Goal: Information Seeking & Learning: Check status

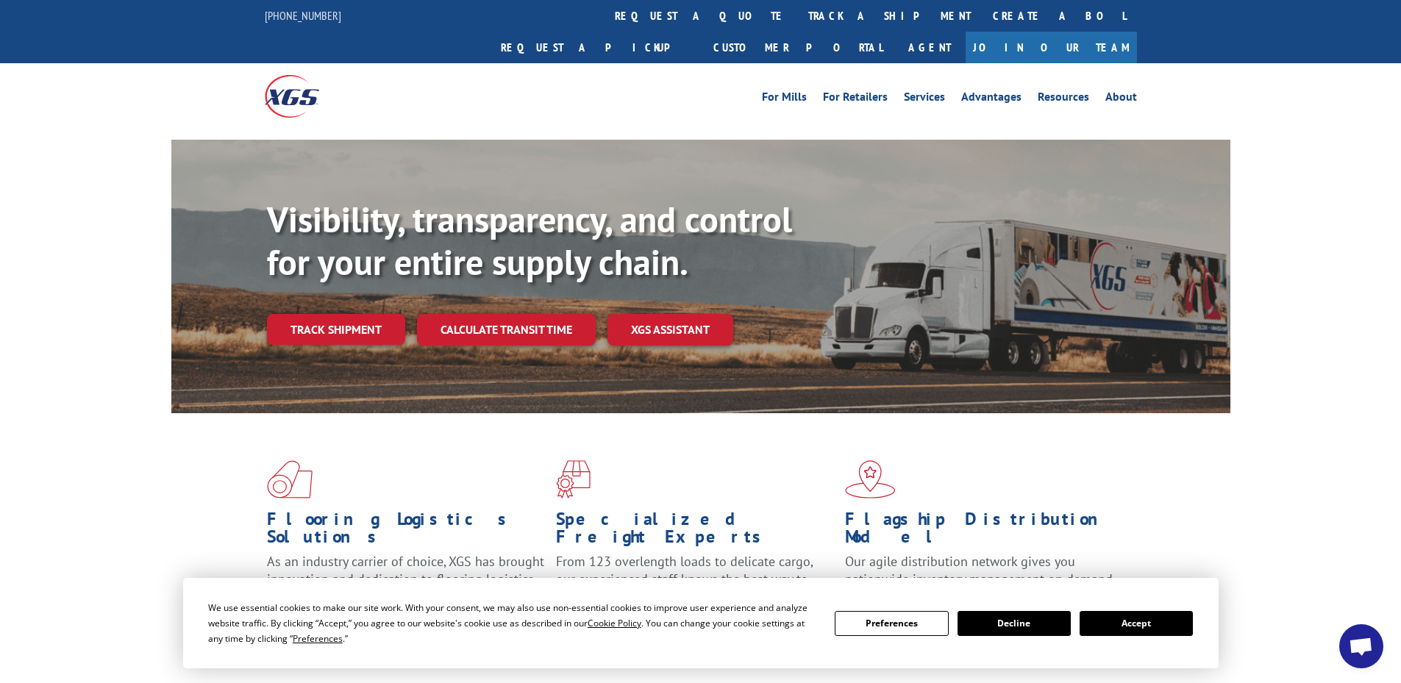
click at [1160, 633] on button "Accept" at bounding box center [1136, 623] width 113 height 25
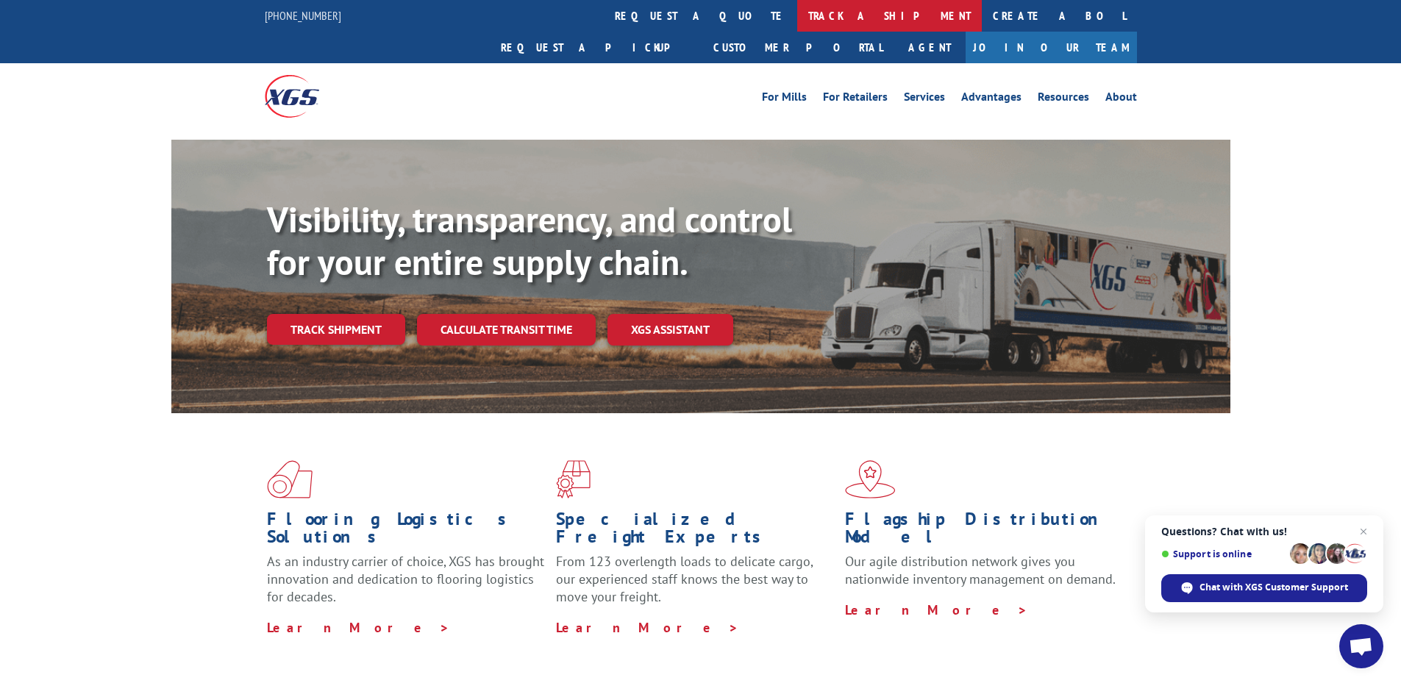
click at [797, 24] on link "track a shipment" at bounding box center [889, 16] width 185 height 32
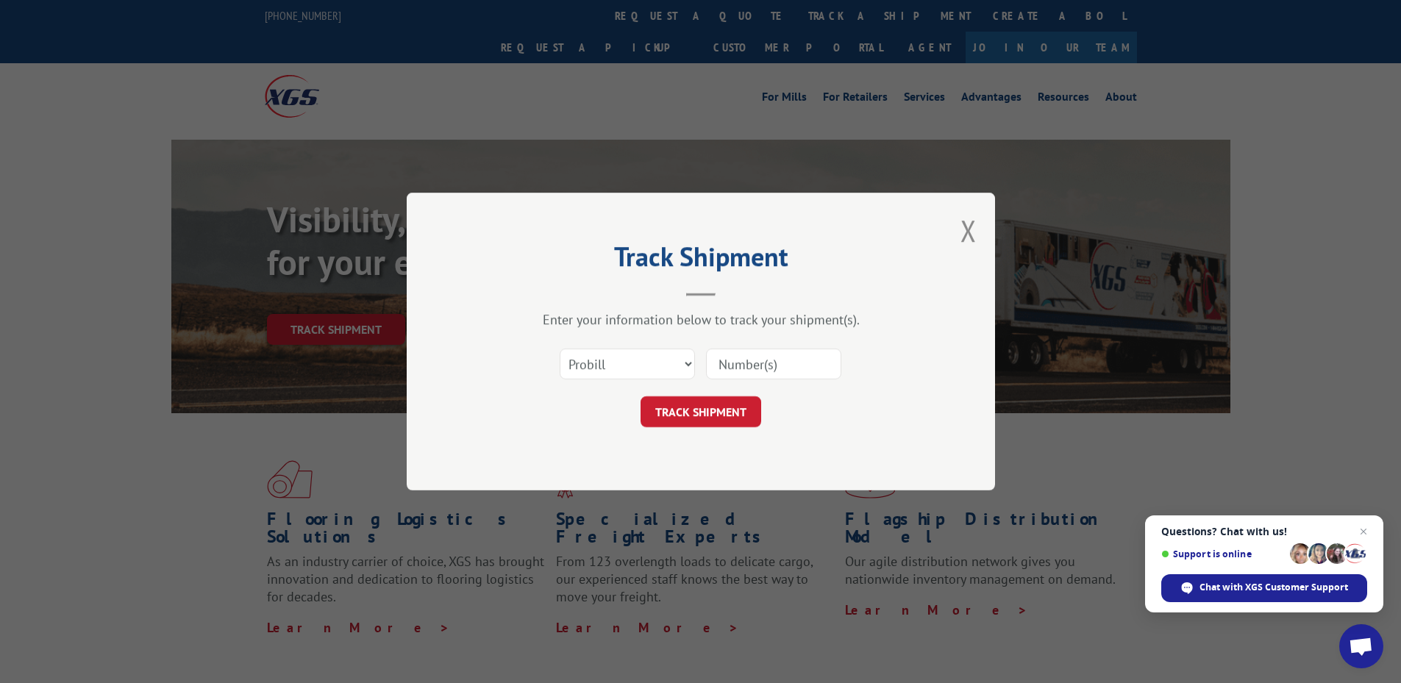
click at [730, 364] on input at bounding box center [773, 364] width 135 height 31
paste input "17516448"
type input "17516448"
click at [729, 415] on button "TRACK SHIPMENT" at bounding box center [701, 411] width 121 height 31
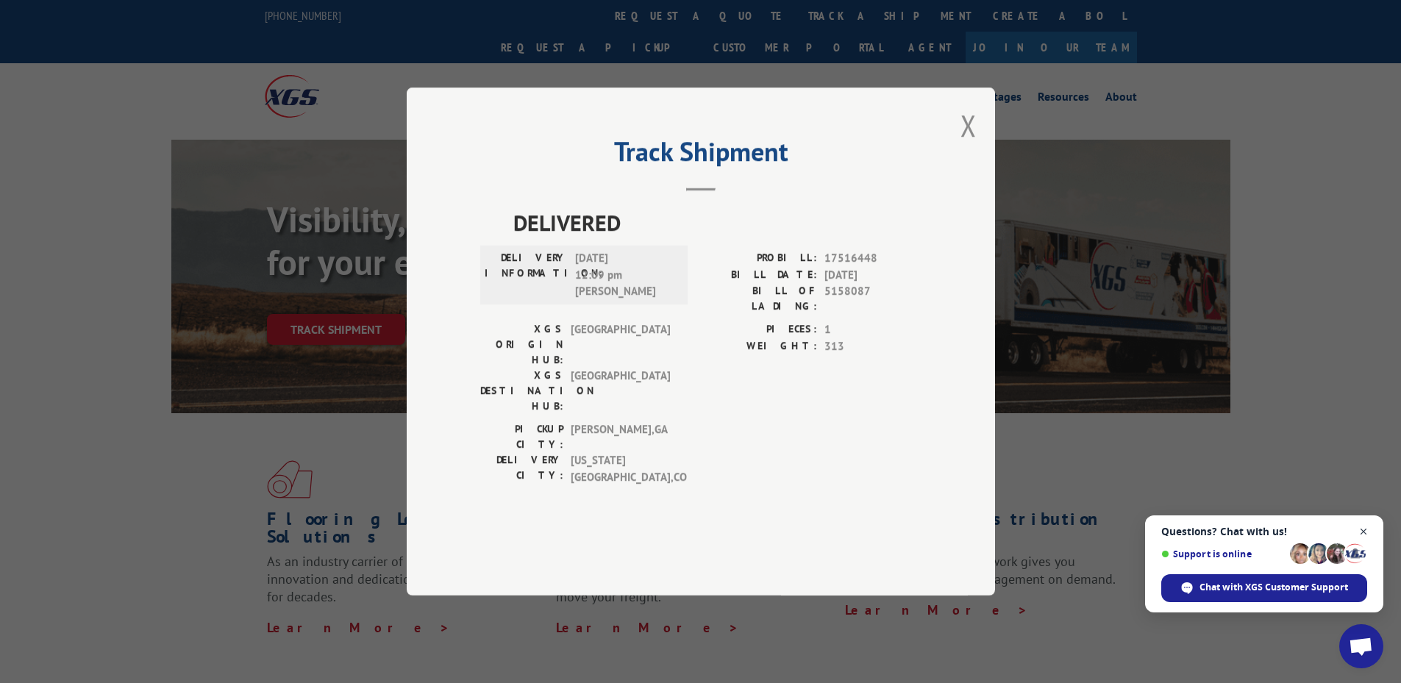
click at [1365, 529] on span "Close chat" at bounding box center [1364, 532] width 18 height 18
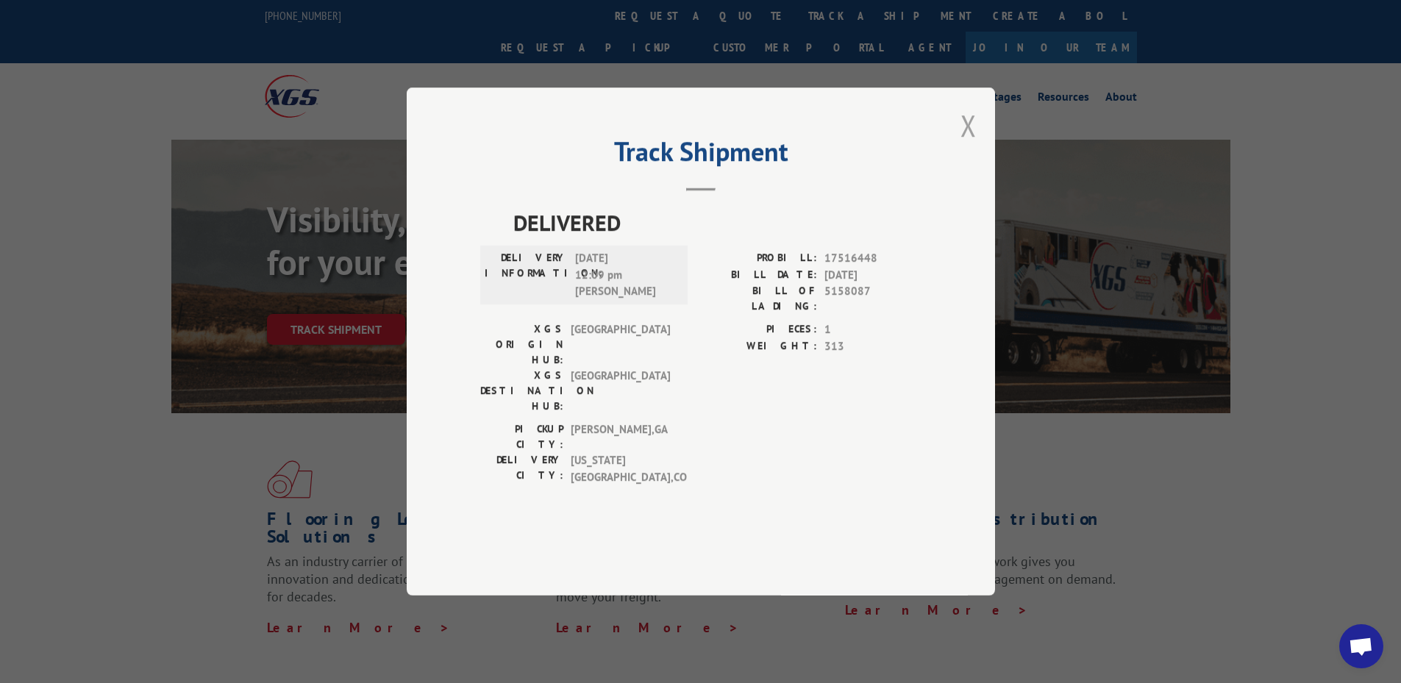
click at [967, 145] on button "Close modal" at bounding box center [969, 125] width 16 height 39
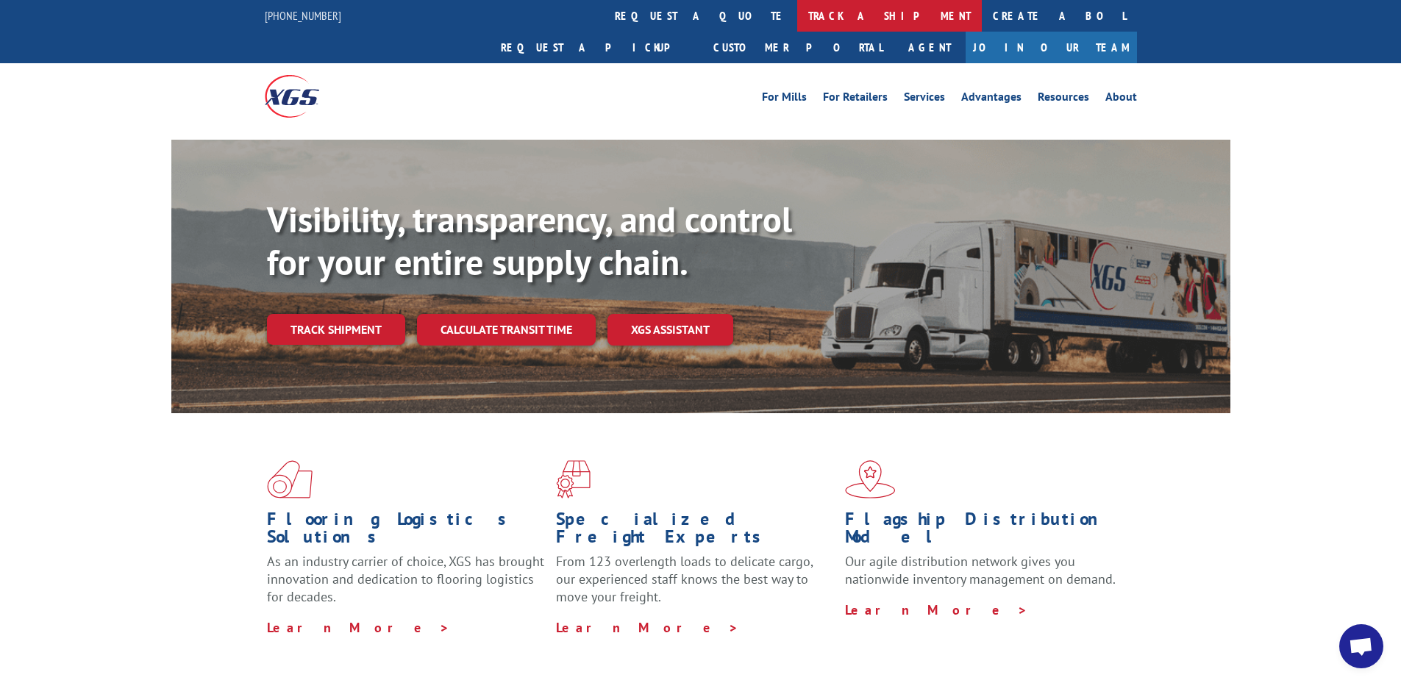
click at [797, 10] on link "track a shipment" at bounding box center [889, 16] width 185 height 32
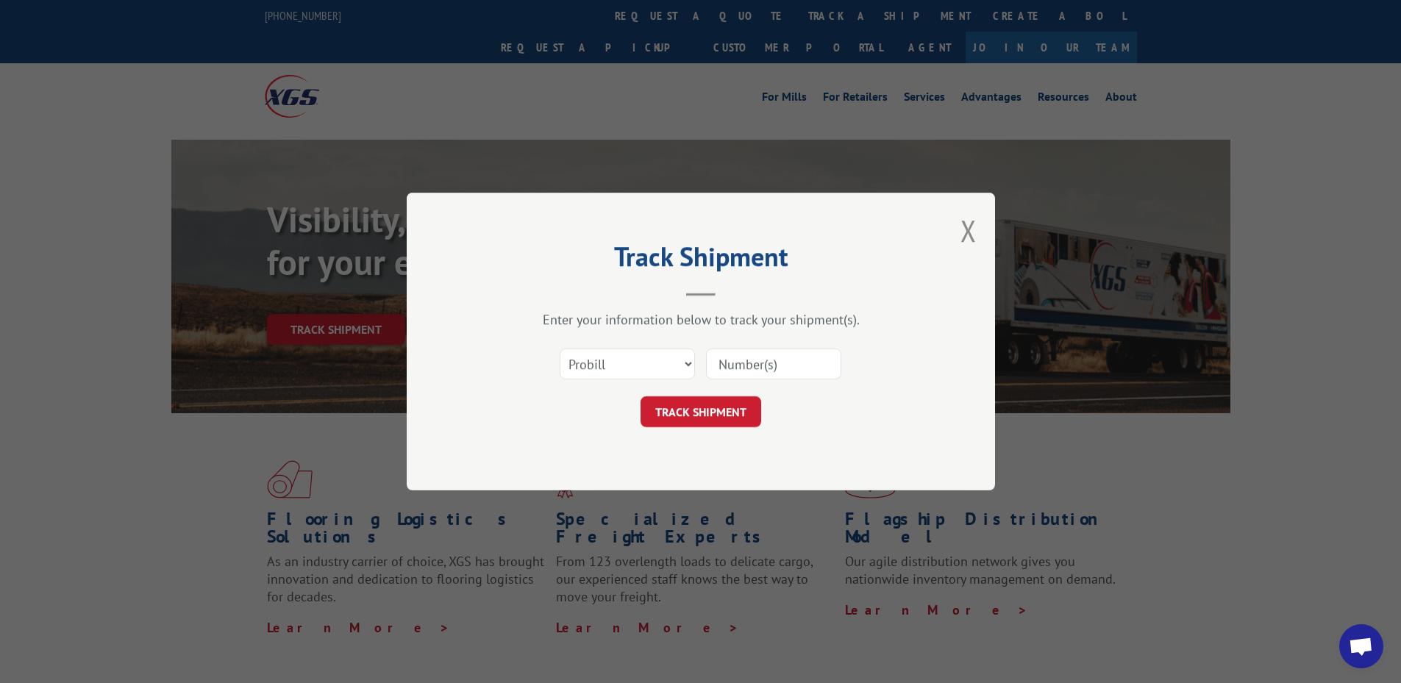
click at [757, 366] on input at bounding box center [773, 364] width 135 height 31
paste input "17470257"
type input "17470257"
click at [699, 414] on button "TRACK SHIPMENT" at bounding box center [701, 411] width 121 height 31
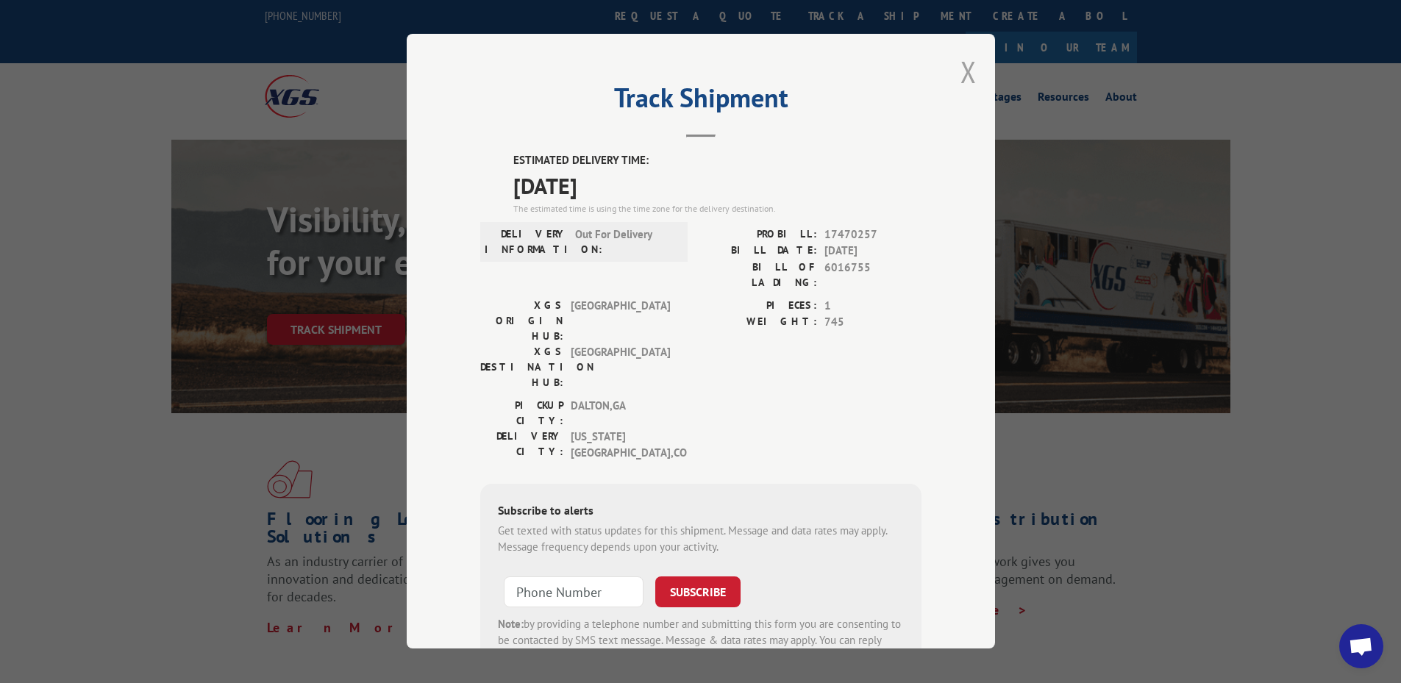
click at [969, 73] on button "Close modal" at bounding box center [969, 71] width 16 height 39
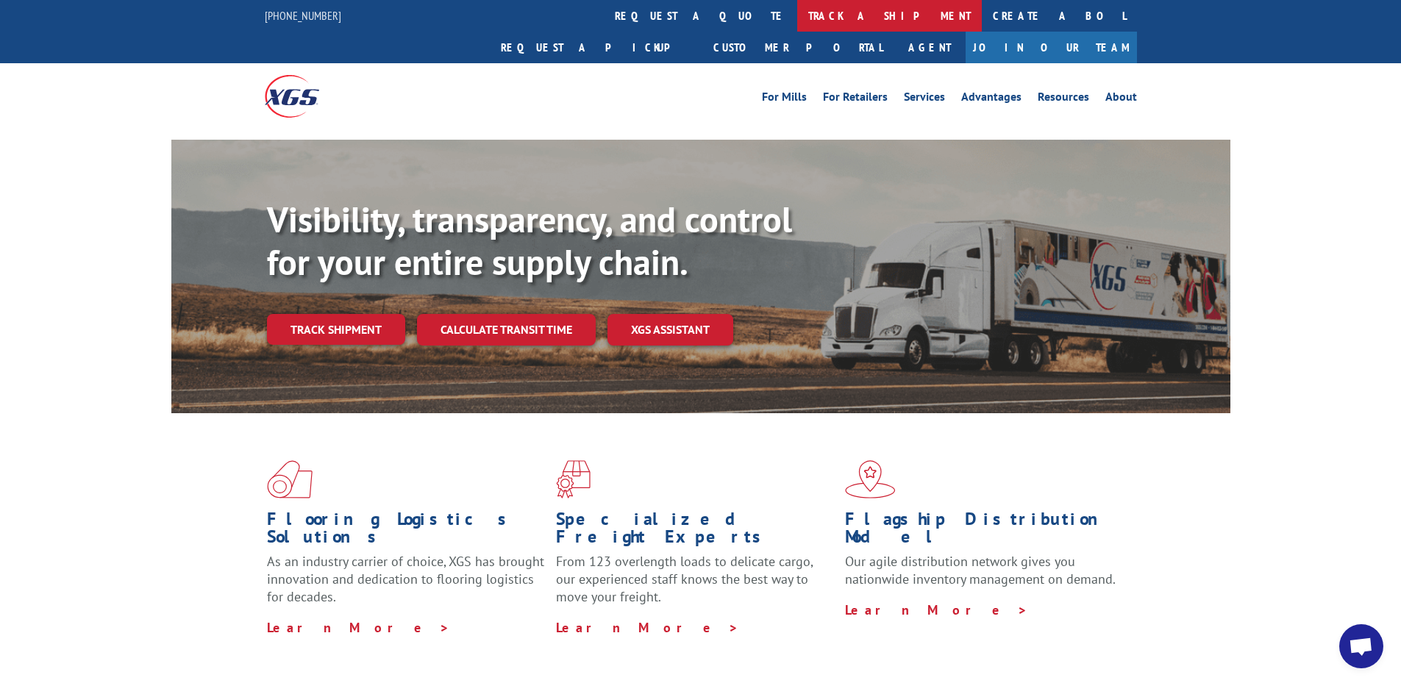
click at [797, 10] on link "track a shipment" at bounding box center [889, 16] width 185 height 32
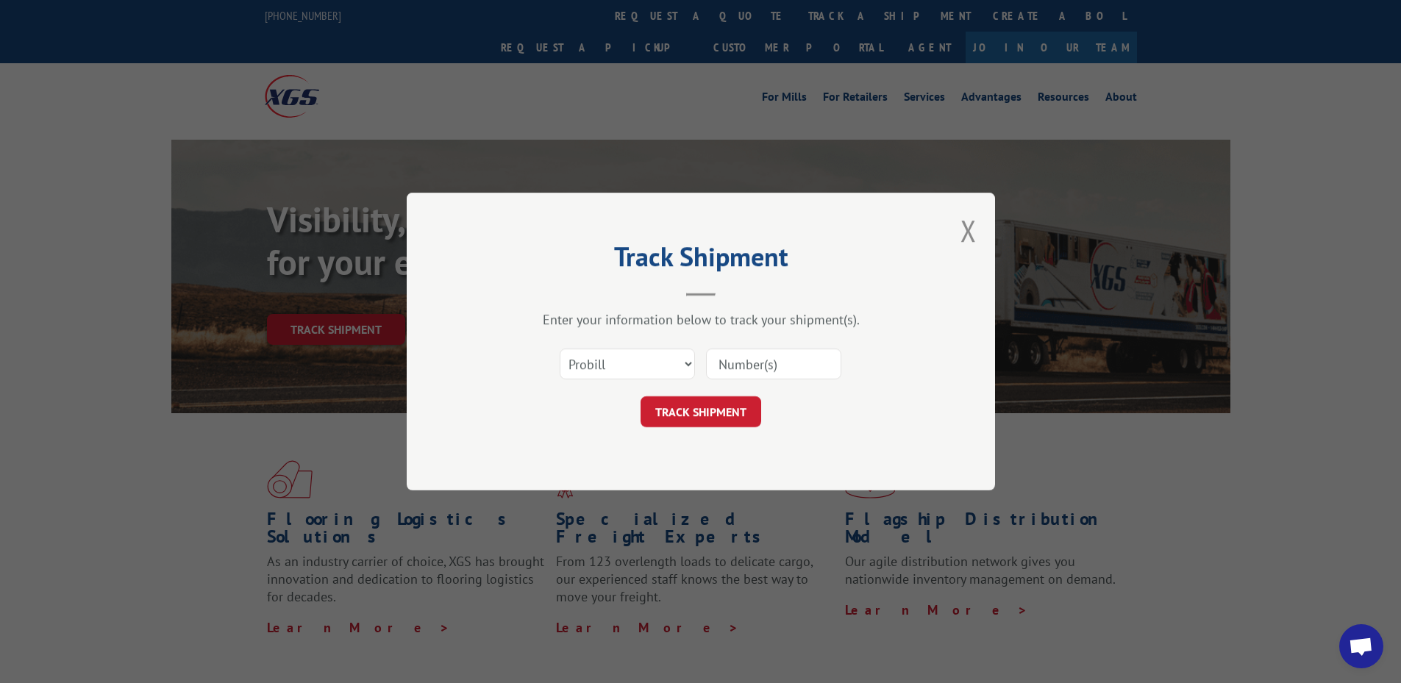
paste input "17470257"
type input "17470257"
click at [745, 420] on button "TRACK SHIPMENT" at bounding box center [701, 411] width 121 height 31
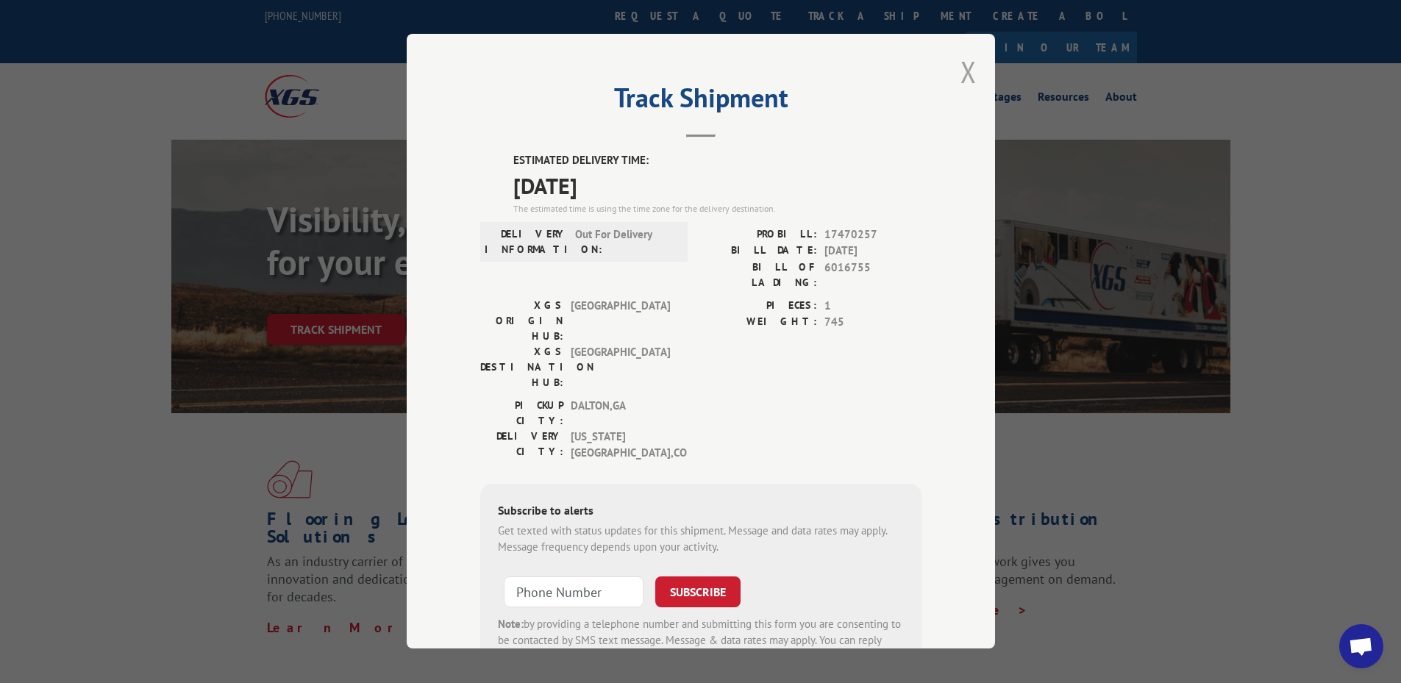
click at [961, 75] on button "Close modal" at bounding box center [969, 71] width 16 height 39
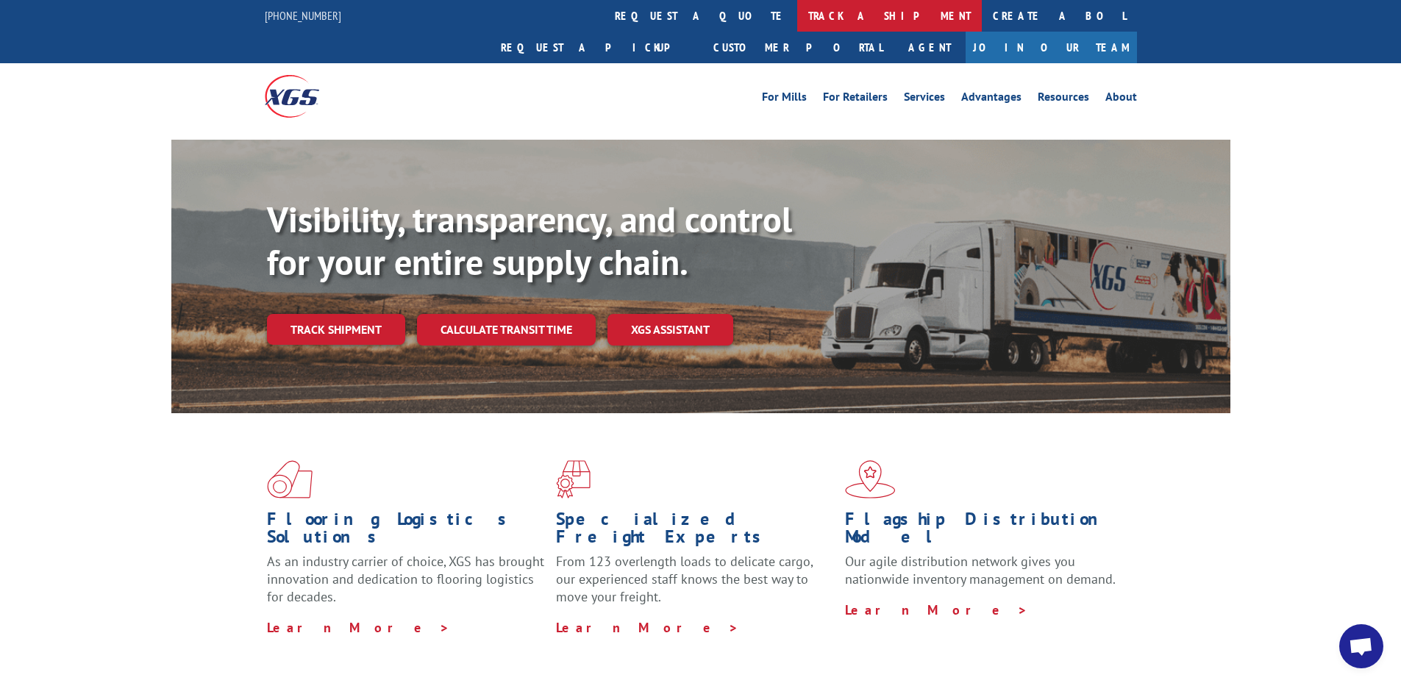
click at [797, 18] on link "track a shipment" at bounding box center [889, 16] width 185 height 32
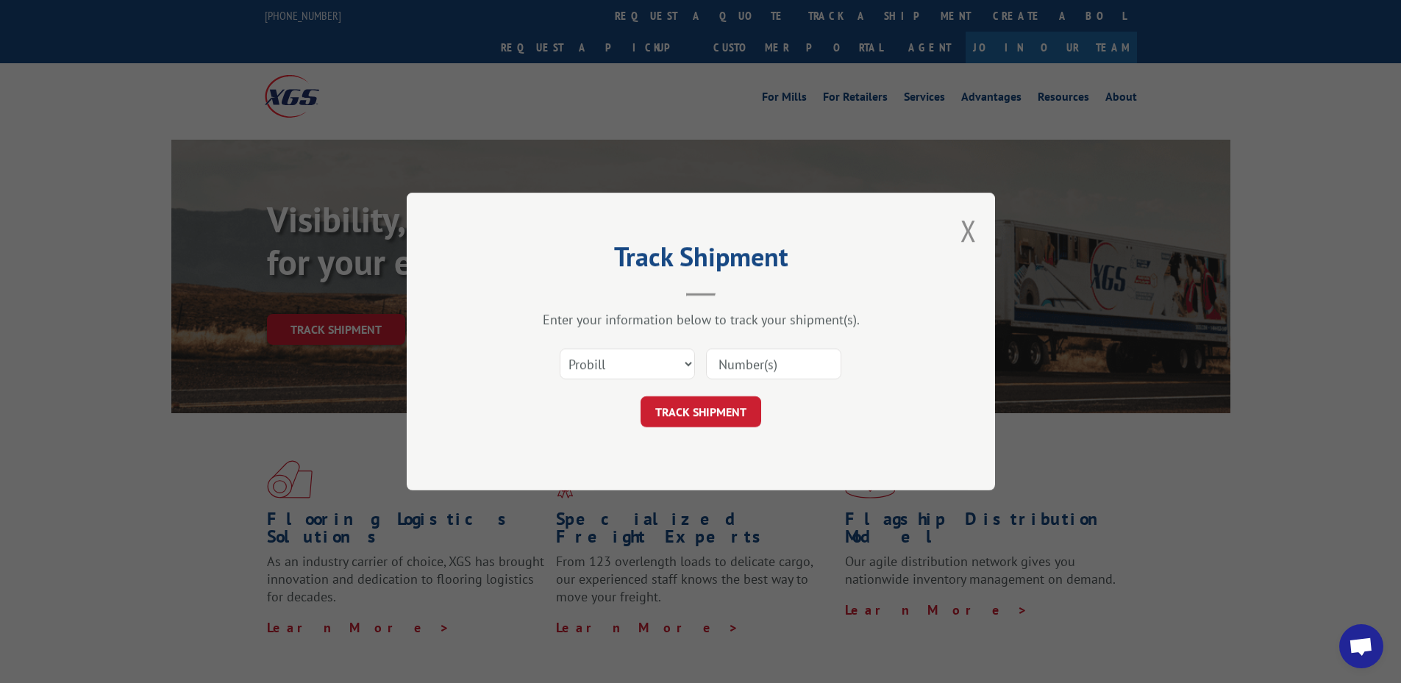
click at [746, 369] on input at bounding box center [773, 364] width 135 height 31
paste input "17521110"
type input "17521110"
click at [738, 398] on button "TRACK SHIPMENT" at bounding box center [701, 411] width 121 height 31
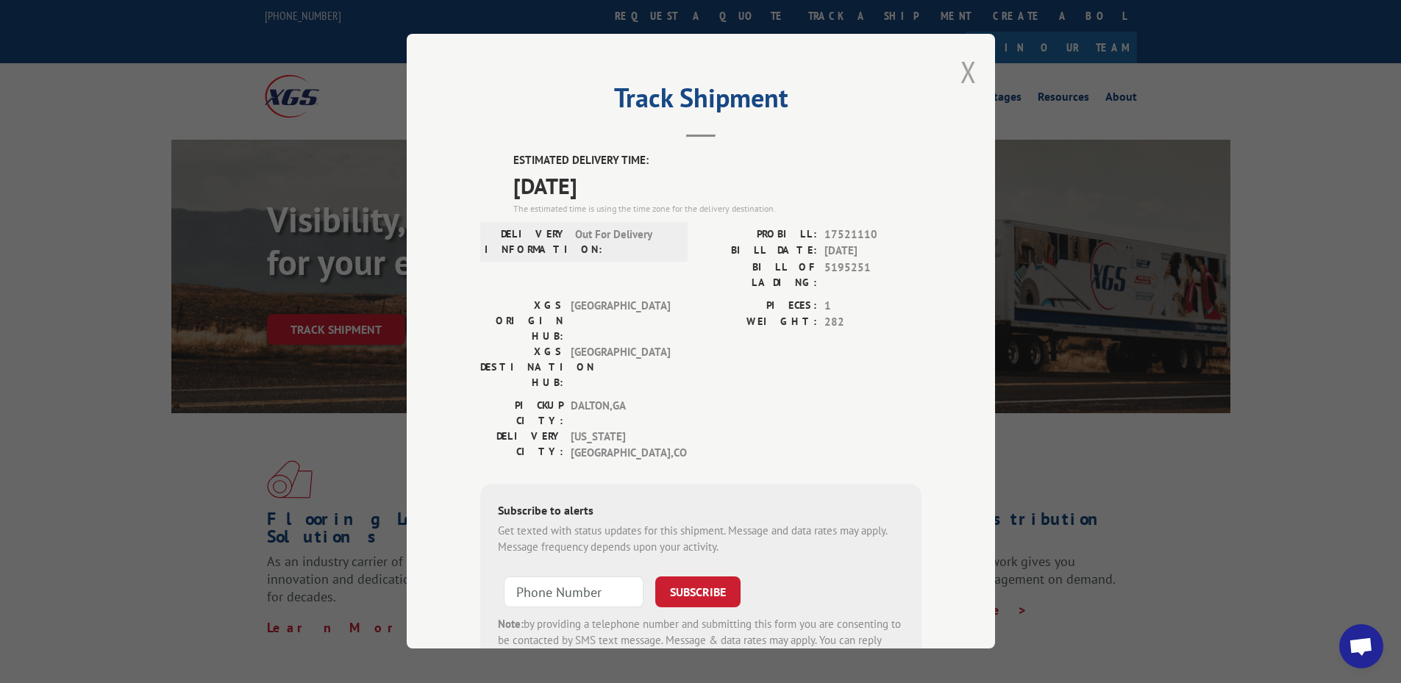
click at [961, 69] on button "Close modal" at bounding box center [969, 71] width 16 height 39
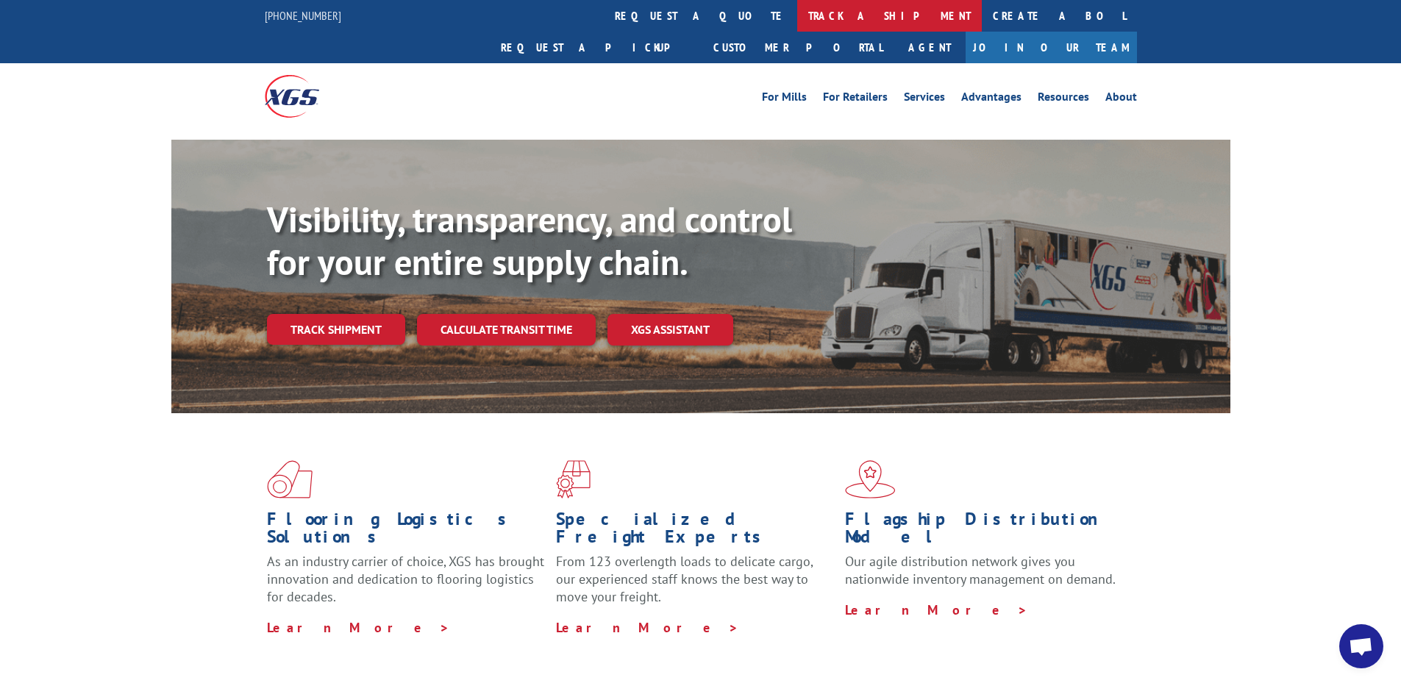
click at [797, 13] on link "track a shipment" at bounding box center [889, 16] width 185 height 32
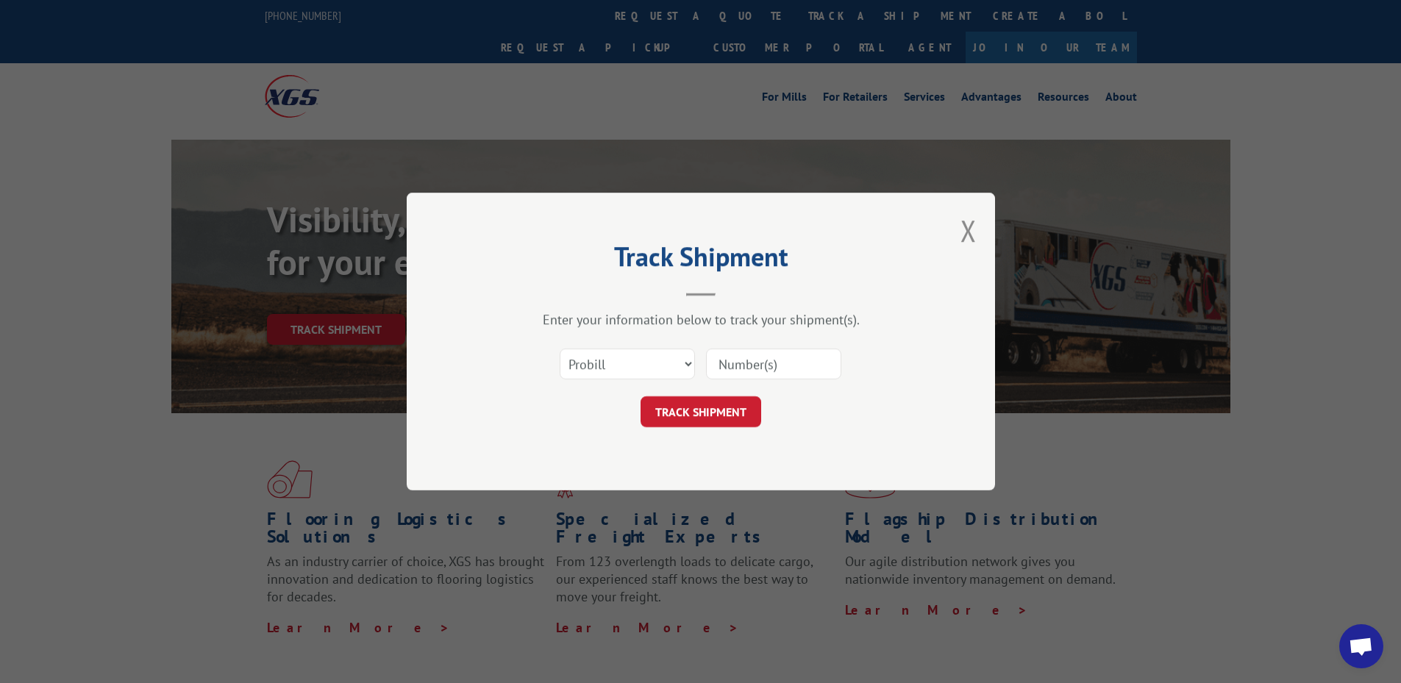
click at [778, 369] on input at bounding box center [773, 364] width 135 height 31
paste input "17229001"
type input "17229001"
click at [731, 419] on button "TRACK SHIPMENT" at bounding box center [701, 411] width 121 height 31
